Goal: Task Accomplishment & Management: Manage account settings

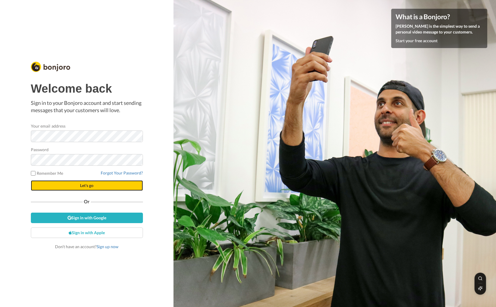
click at [81, 191] on button "Let's go" at bounding box center [87, 185] width 112 height 10
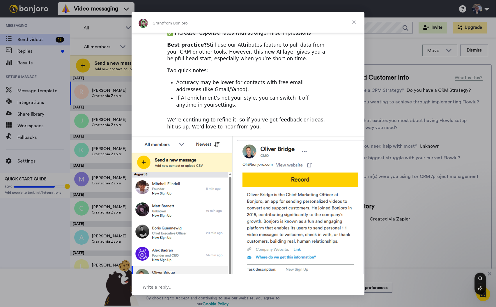
scroll to position [144, 0]
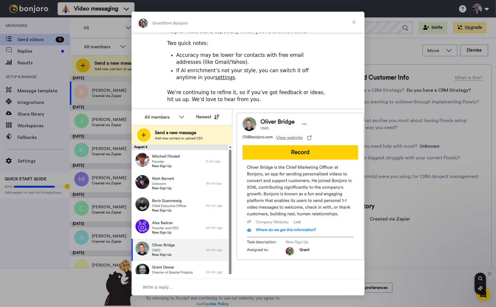
click at [355, 22] on span "Close" at bounding box center [353, 22] width 21 height 21
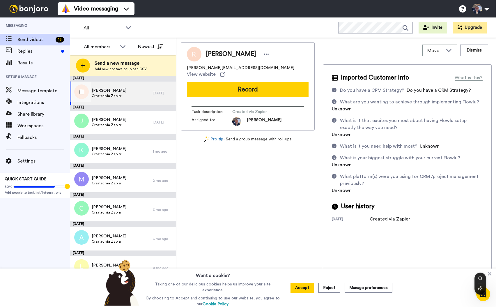
click at [124, 94] on div "Ryan Cairns Created via Zapier" at bounding box center [111, 93] width 83 height 23
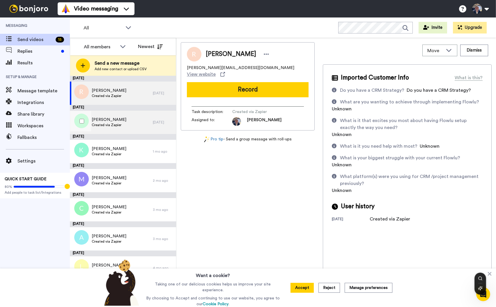
click at [118, 123] on span "Created via Zapier" at bounding box center [109, 125] width 35 height 5
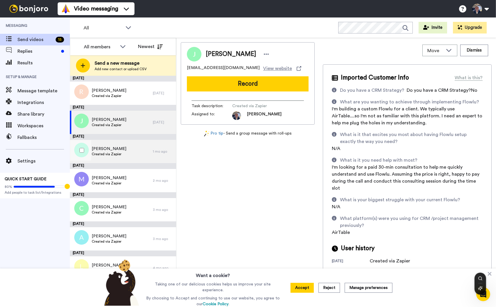
click at [121, 148] on div "Kristine Created via Zapier" at bounding box center [111, 151] width 83 height 23
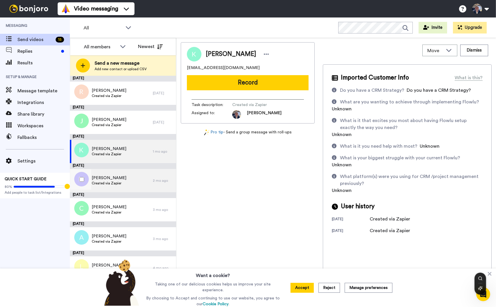
click at [124, 181] on div "Michael Erdkamp Created via Zapier" at bounding box center [111, 180] width 83 height 23
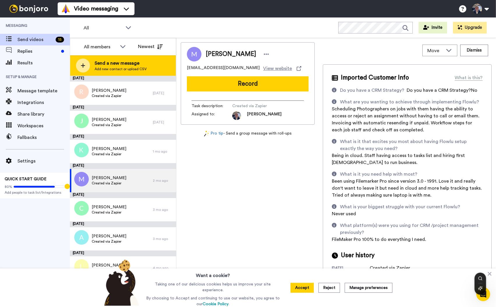
click at [127, 66] on span "Send a new message" at bounding box center [121, 63] width 52 height 7
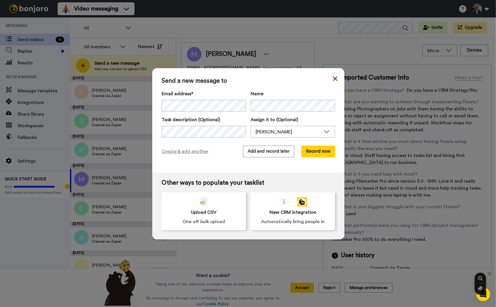
click at [333, 78] on icon at bounding box center [335, 78] width 4 height 7
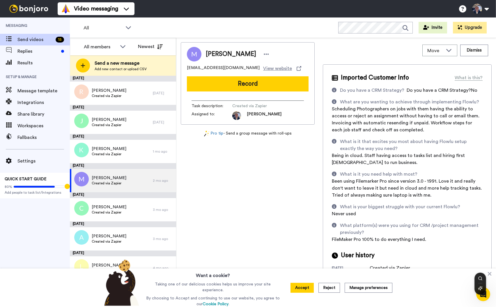
click at [300, 114] on div "Assigned to: Neil" at bounding box center [248, 115] width 112 height 9
click at [488, 9] on button at bounding box center [480, 8] width 22 height 13
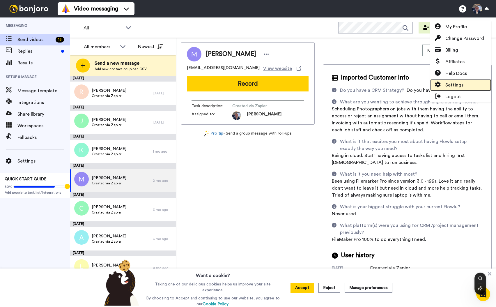
click at [457, 88] on span "Settings" at bounding box center [454, 85] width 18 height 7
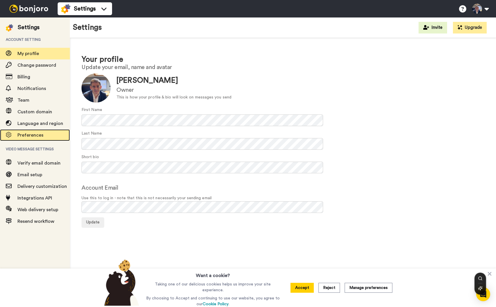
click at [27, 136] on span "Preferences" at bounding box center [30, 135] width 26 height 5
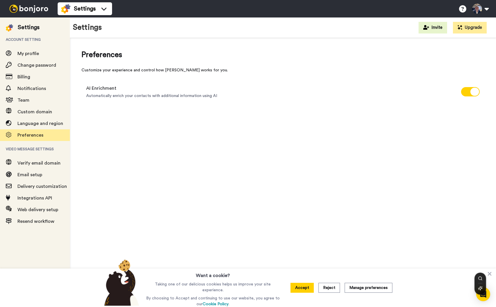
click at [26, 11] on img at bounding box center [29, 9] width 44 height 8
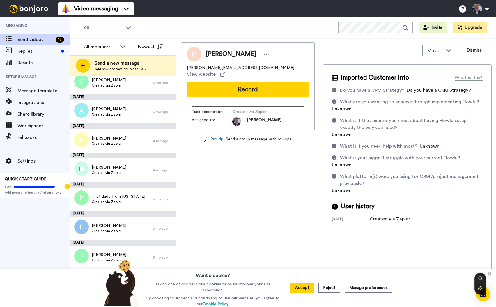
scroll to position [204, 0]
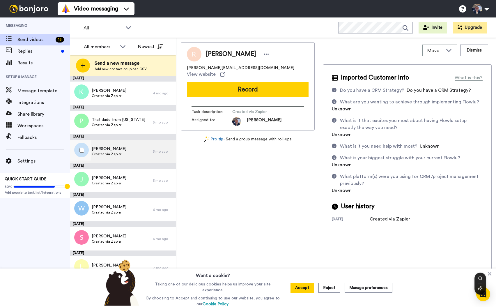
click at [107, 149] on span "[PERSON_NAME]" at bounding box center [109, 149] width 35 height 6
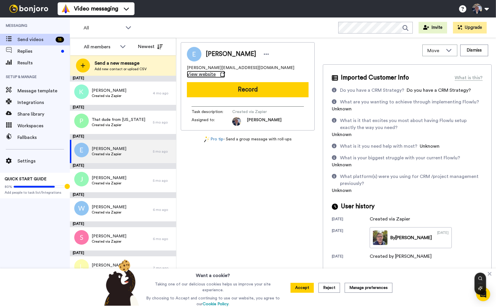
click at [216, 71] on span "View website" at bounding box center [201, 74] width 29 height 7
click at [273, 117] on span "[PERSON_NAME]" at bounding box center [259, 121] width 55 height 9
click at [310, 291] on button "Accept" at bounding box center [302, 288] width 23 height 10
